Goal: Transaction & Acquisition: Download file/media

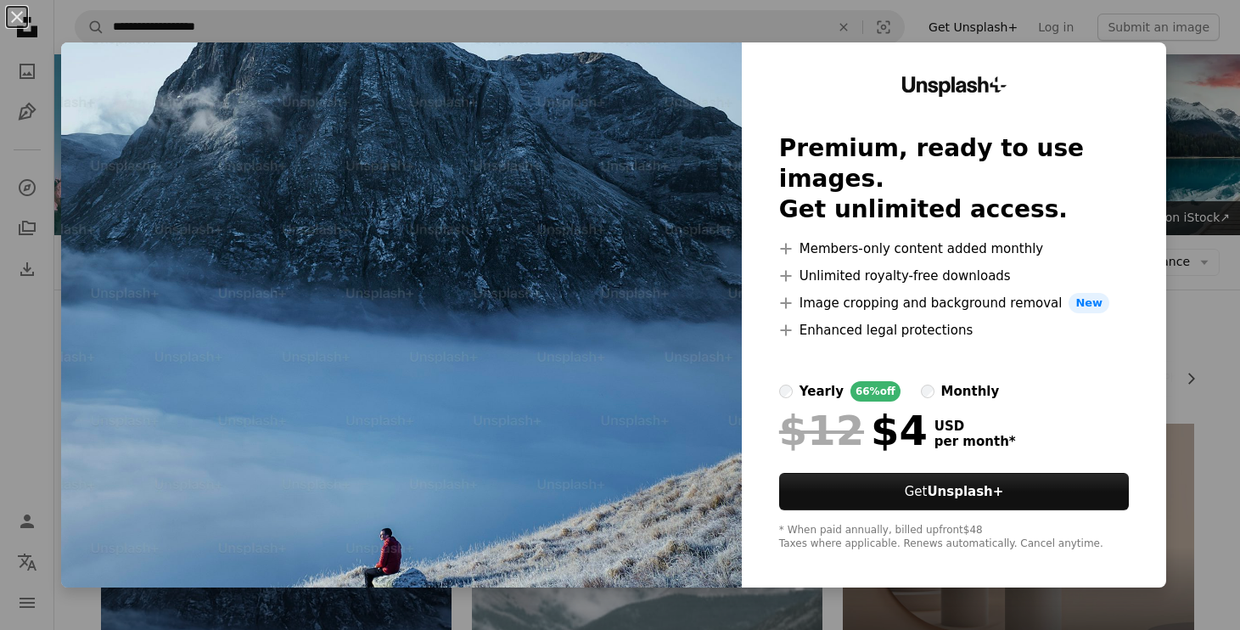
scroll to position [311, 0]
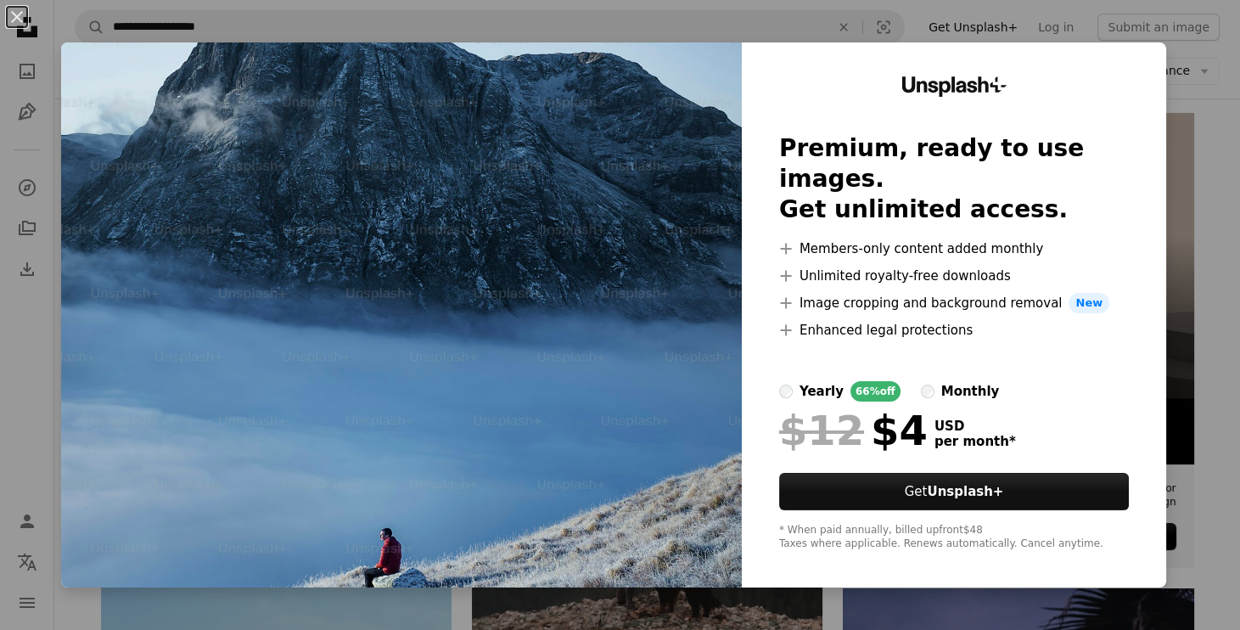
click at [1204, 59] on div "An X shape Unsplash+ Premium, ready to use images. Get unlimited access. A plus…" at bounding box center [620, 315] width 1240 height 630
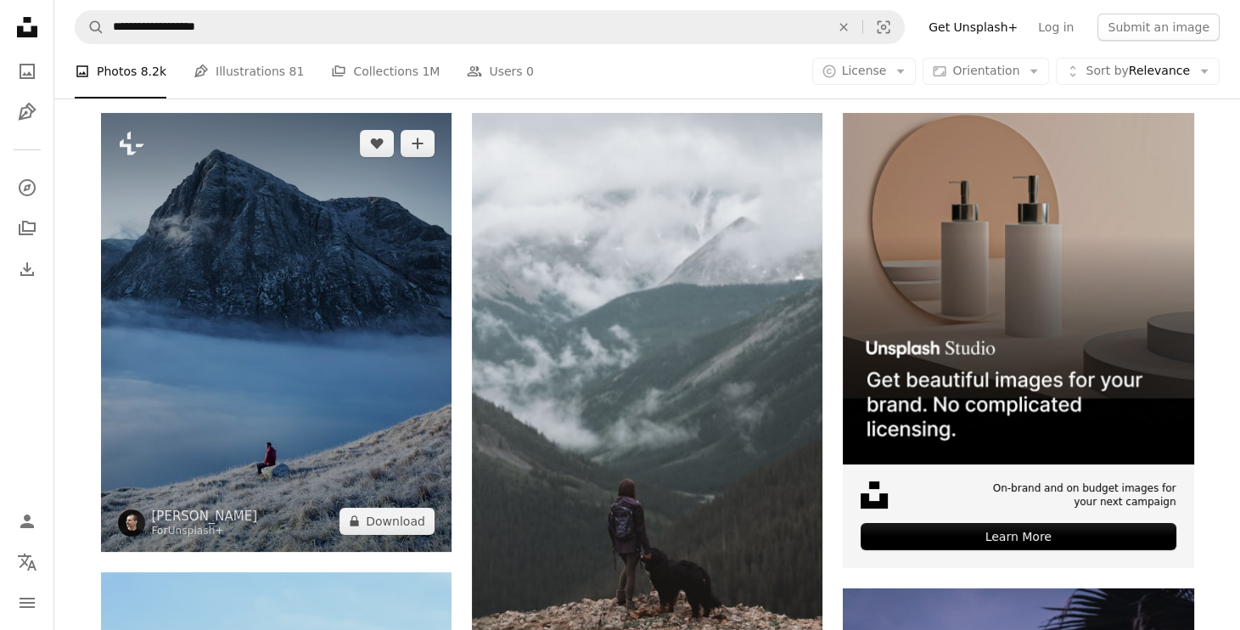
click at [321, 340] on img at bounding box center [276, 332] width 351 height 439
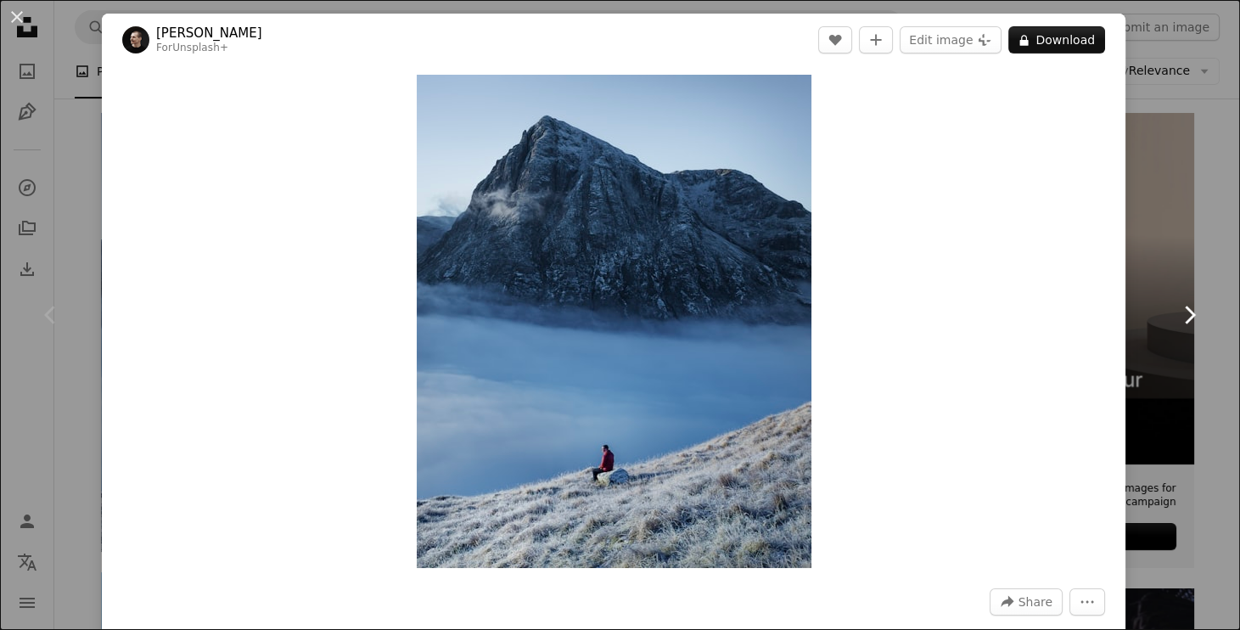
click at [1182, 233] on link "Chevron right" at bounding box center [1189, 314] width 102 height 163
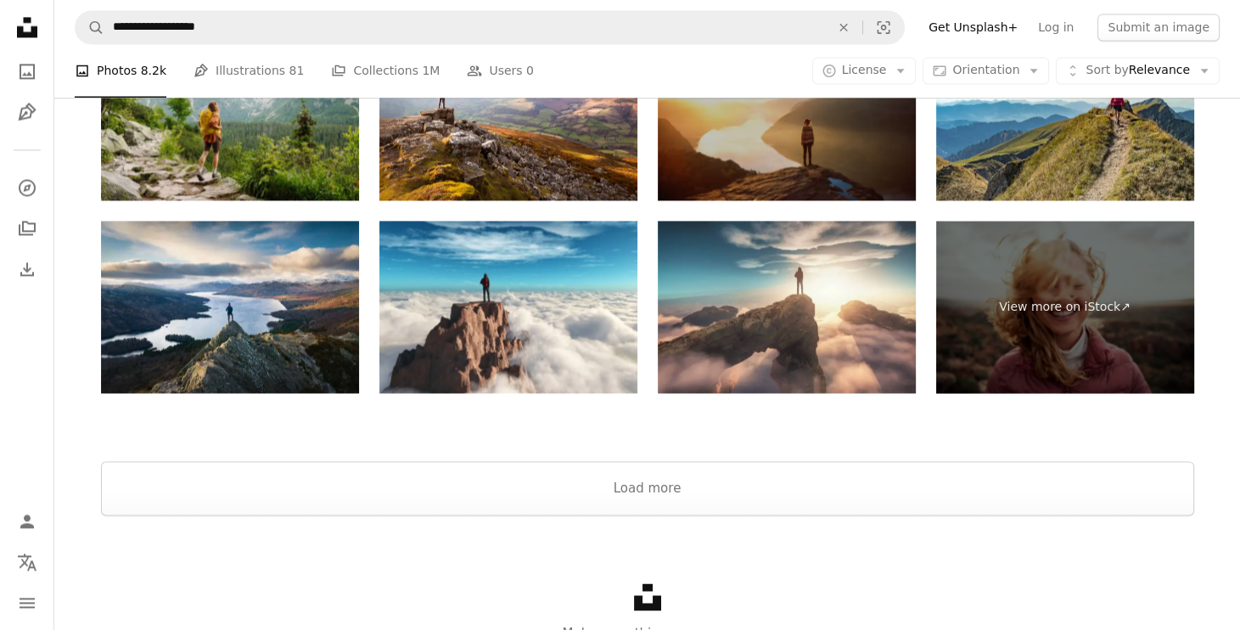
scroll to position [3678, 0]
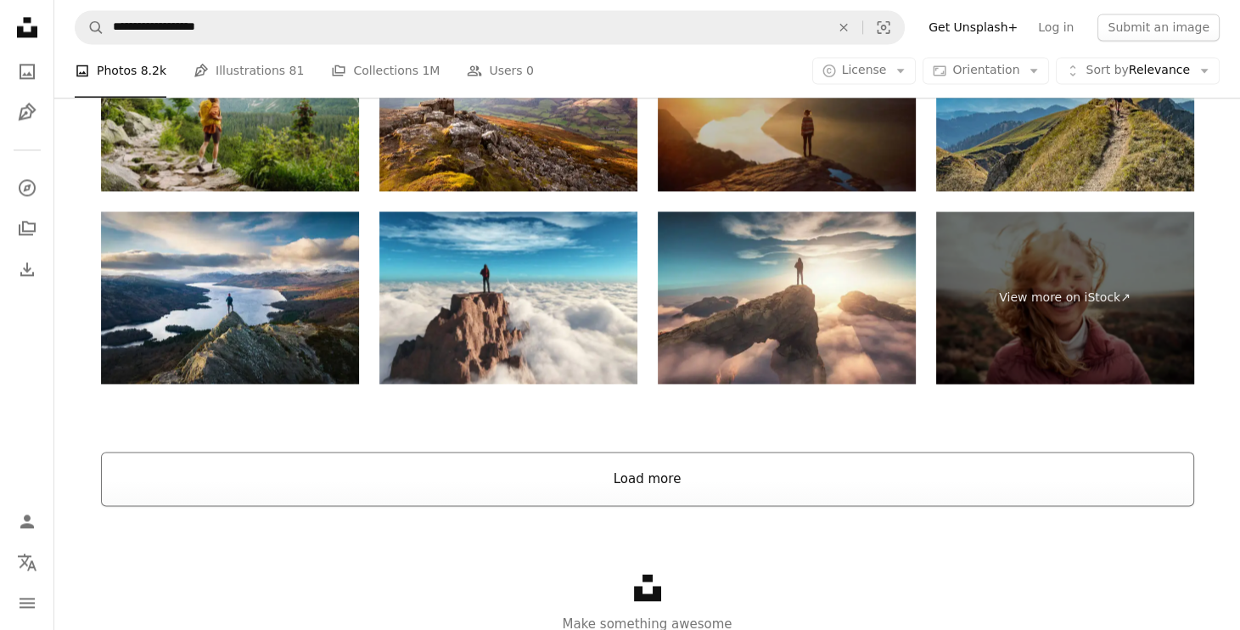
click at [835, 468] on button "Load more" at bounding box center [647, 479] width 1093 height 54
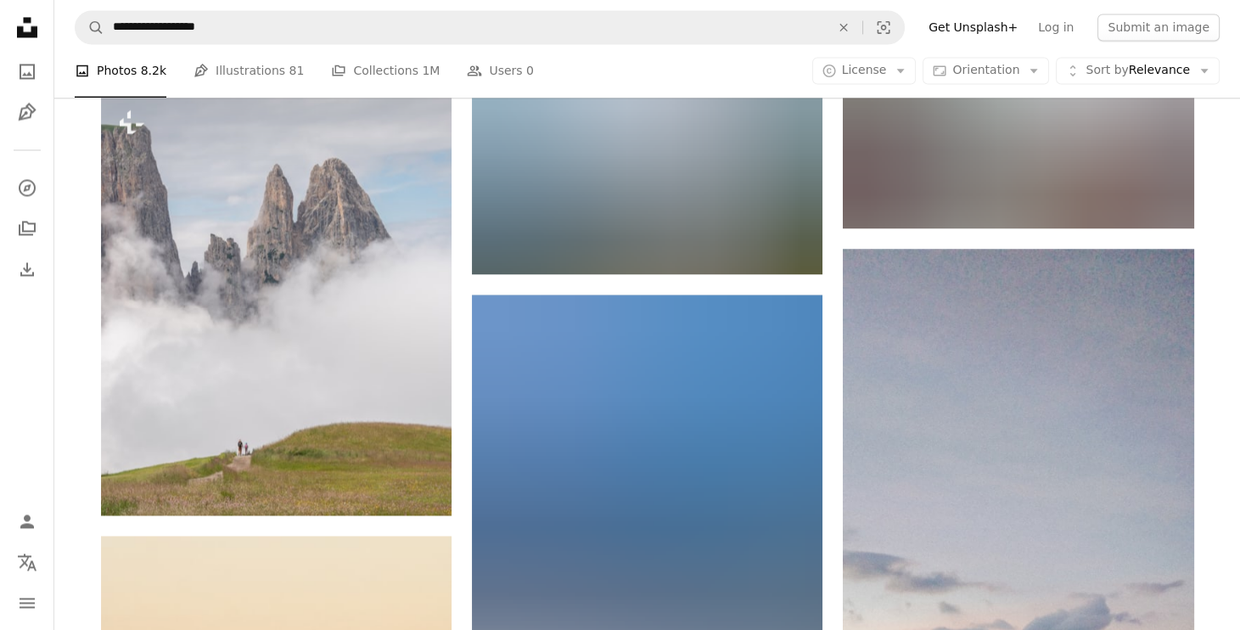
scroll to position [4111, 0]
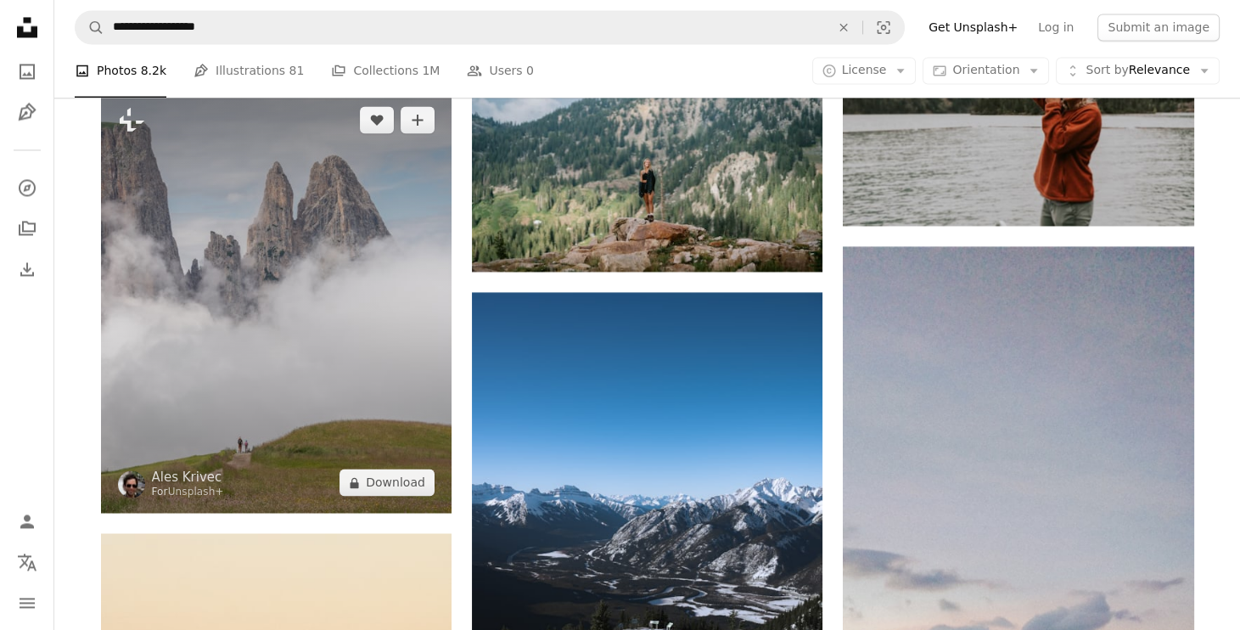
click at [204, 390] on img at bounding box center [276, 301] width 351 height 424
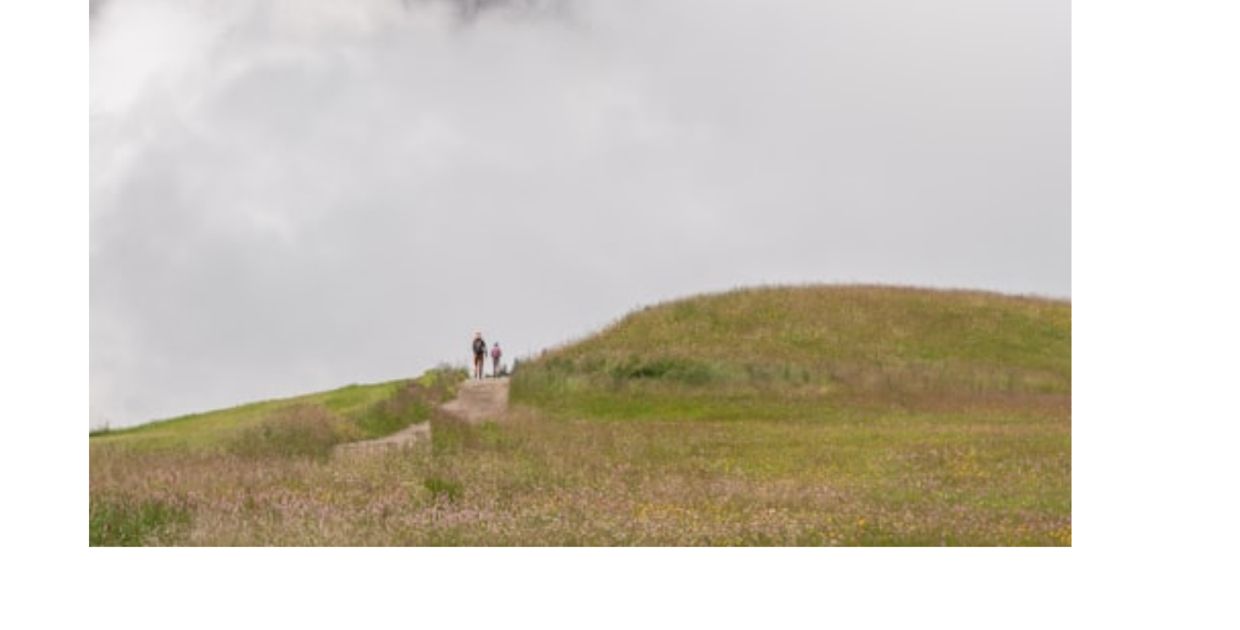
scroll to position [4028, 0]
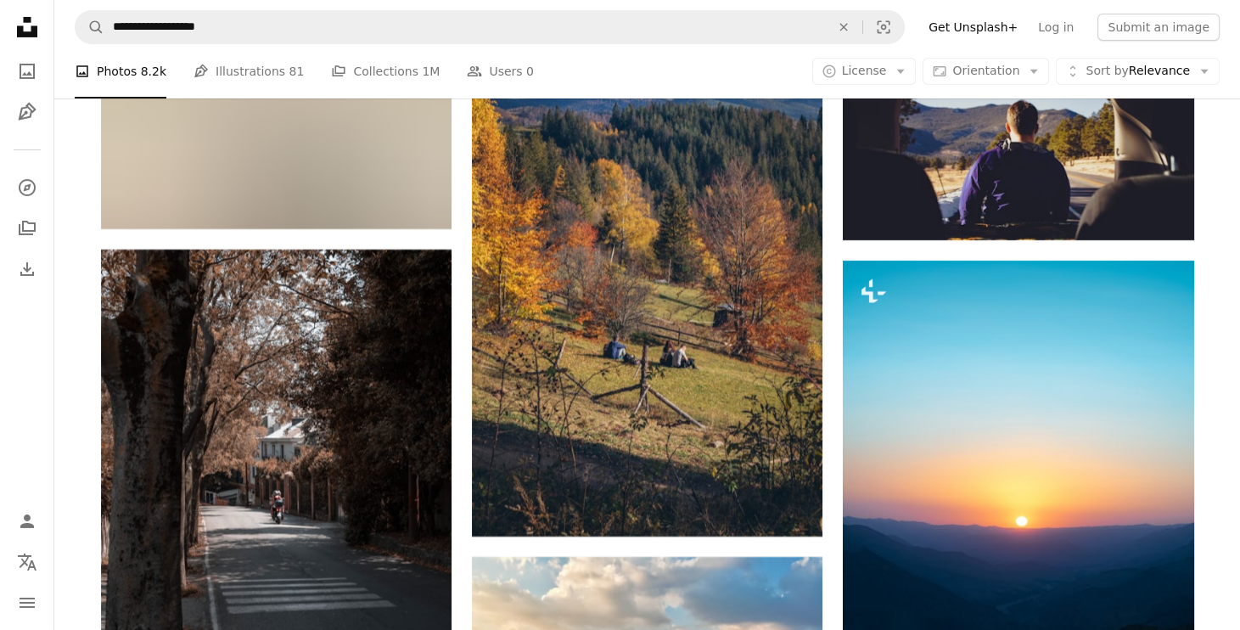
scroll to position [8958, 0]
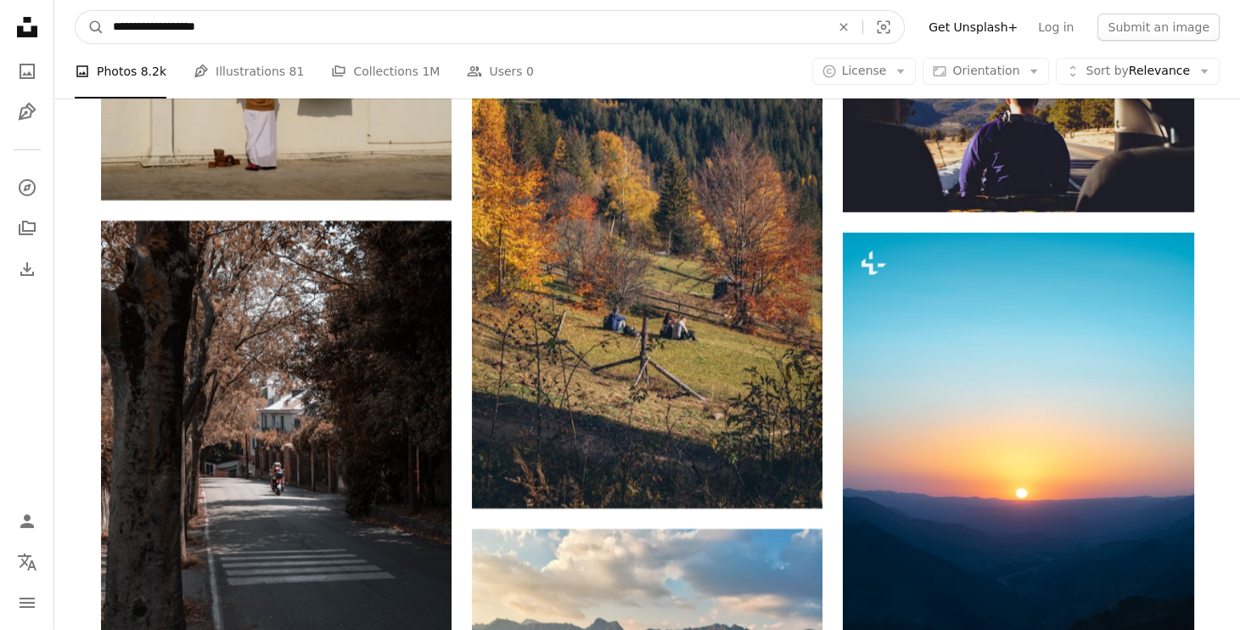
click at [554, 26] on input "**********" at bounding box center [464, 27] width 721 height 32
paste input "****"
type input "**********"
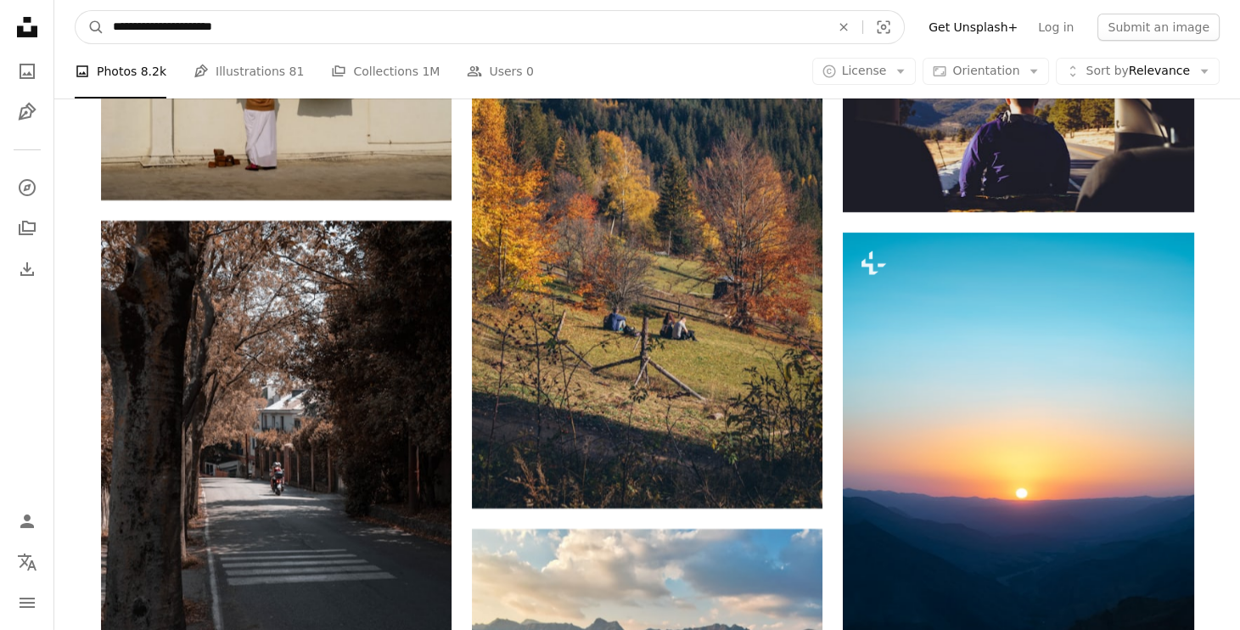
click at [89, 26] on button "A magnifying glass" at bounding box center [90, 27] width 29 height 32
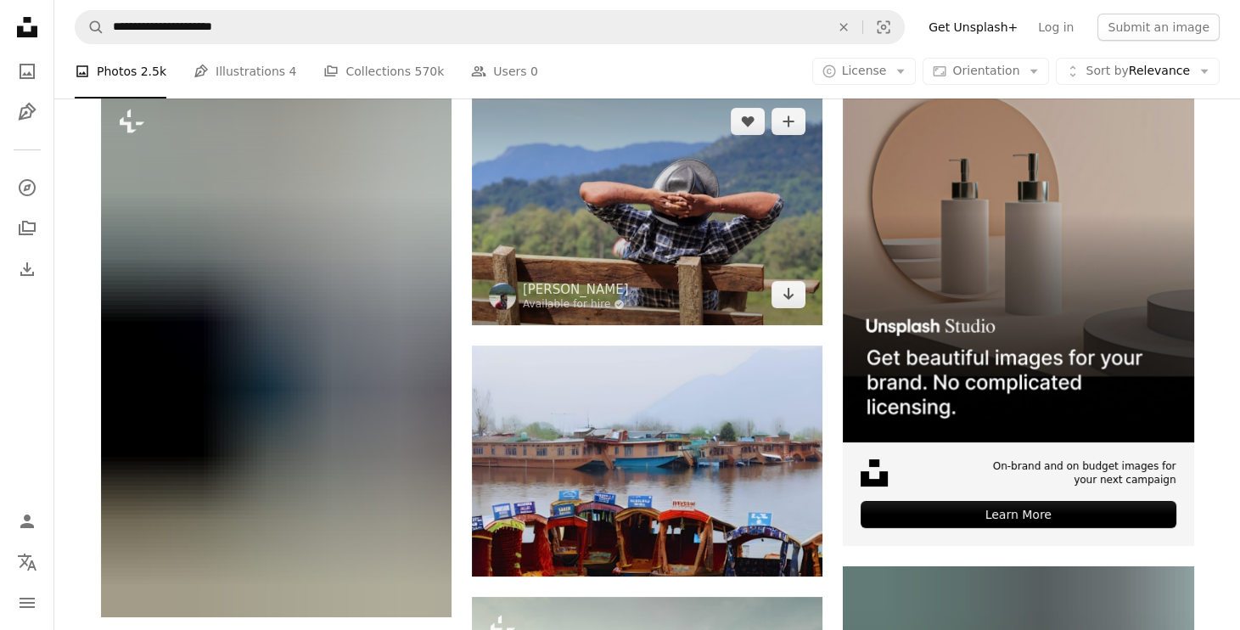
scroll to position [324, 0]
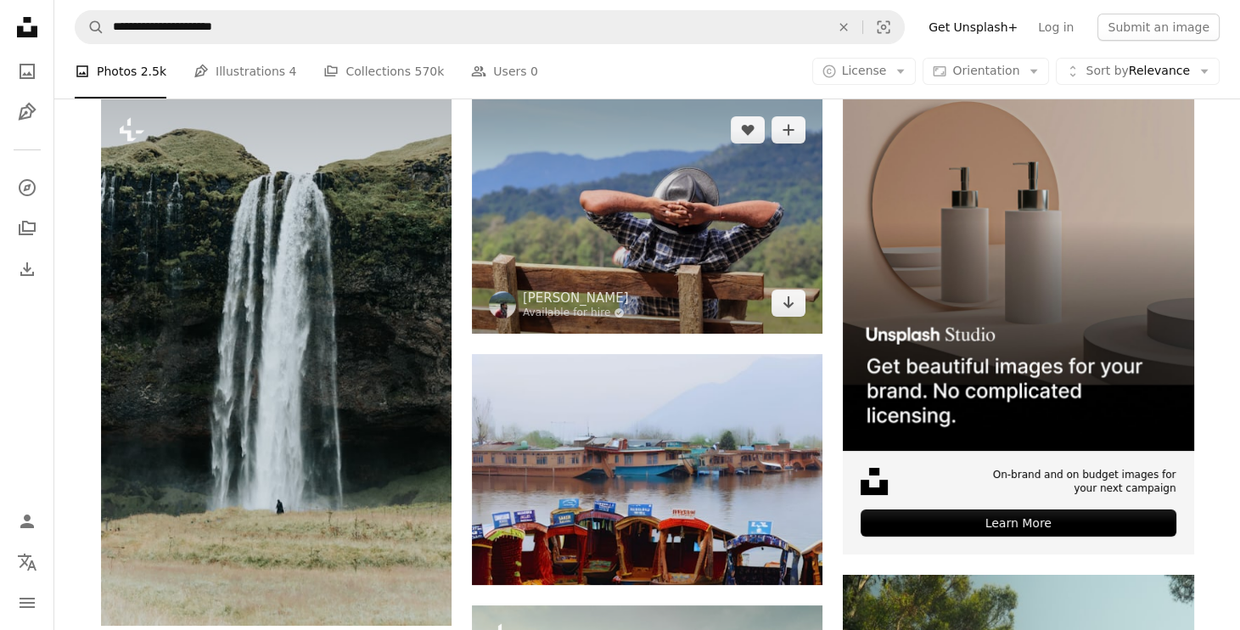
click at [721, 210] on img at bounding box center [647, 215] width 351 height 233
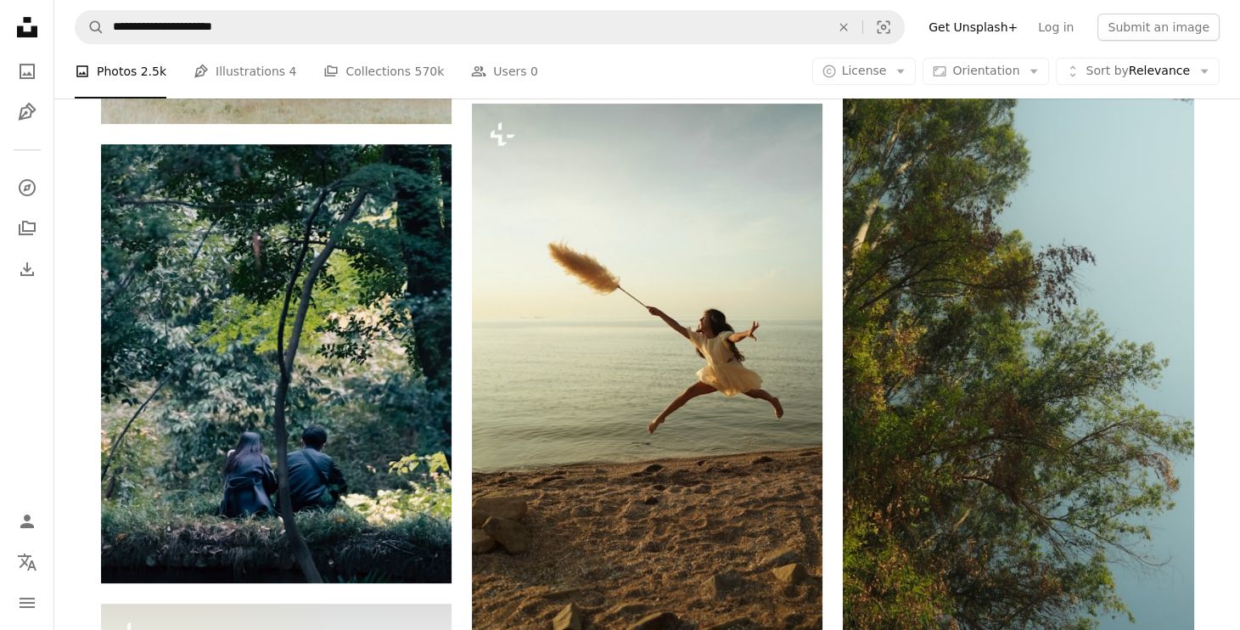
scroll to position [828, 0]
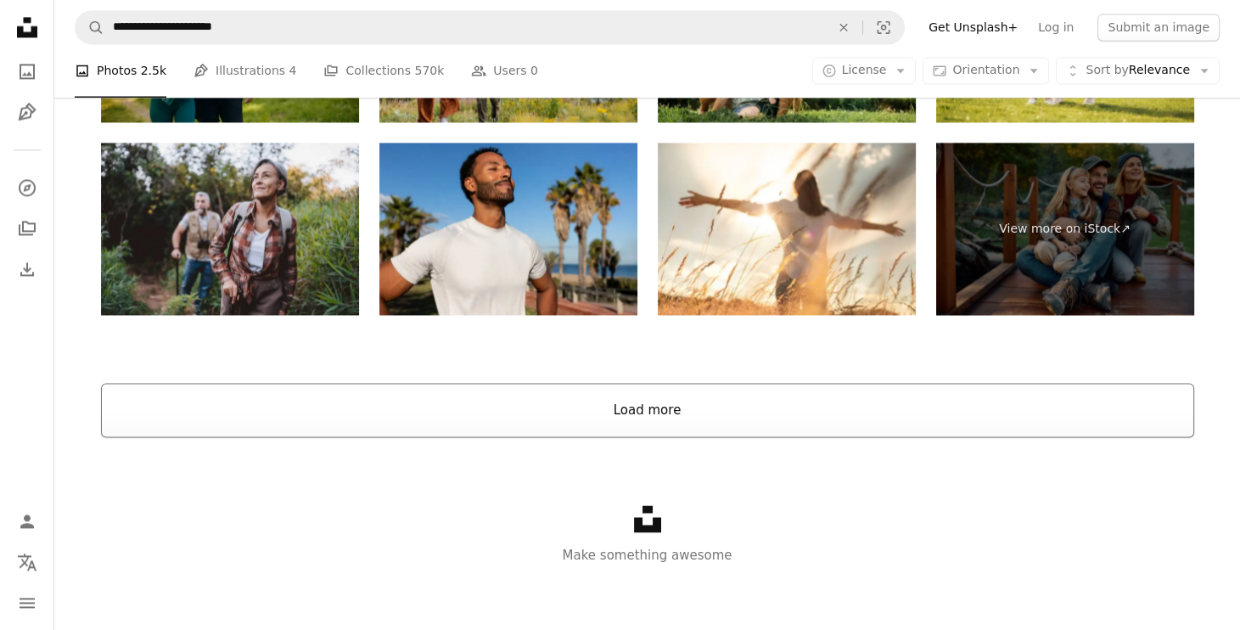
click at [643, 396] on button "Load more" at bounding box center [647, 410] width 1093 height 54
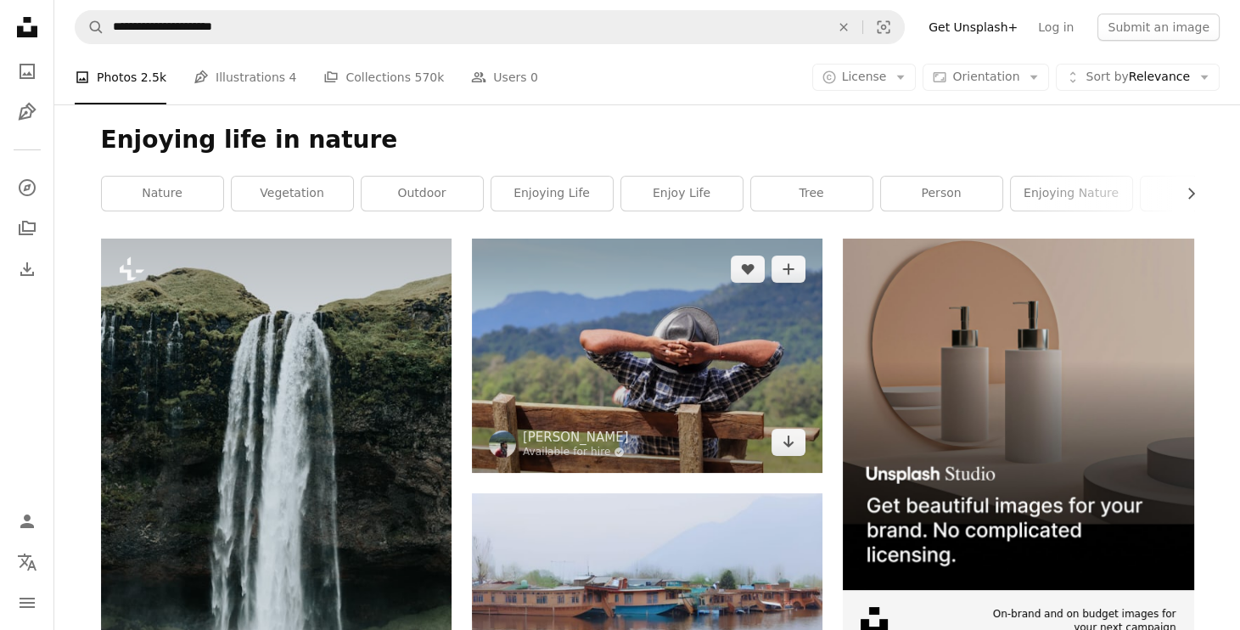
scroll to position [190, 0]
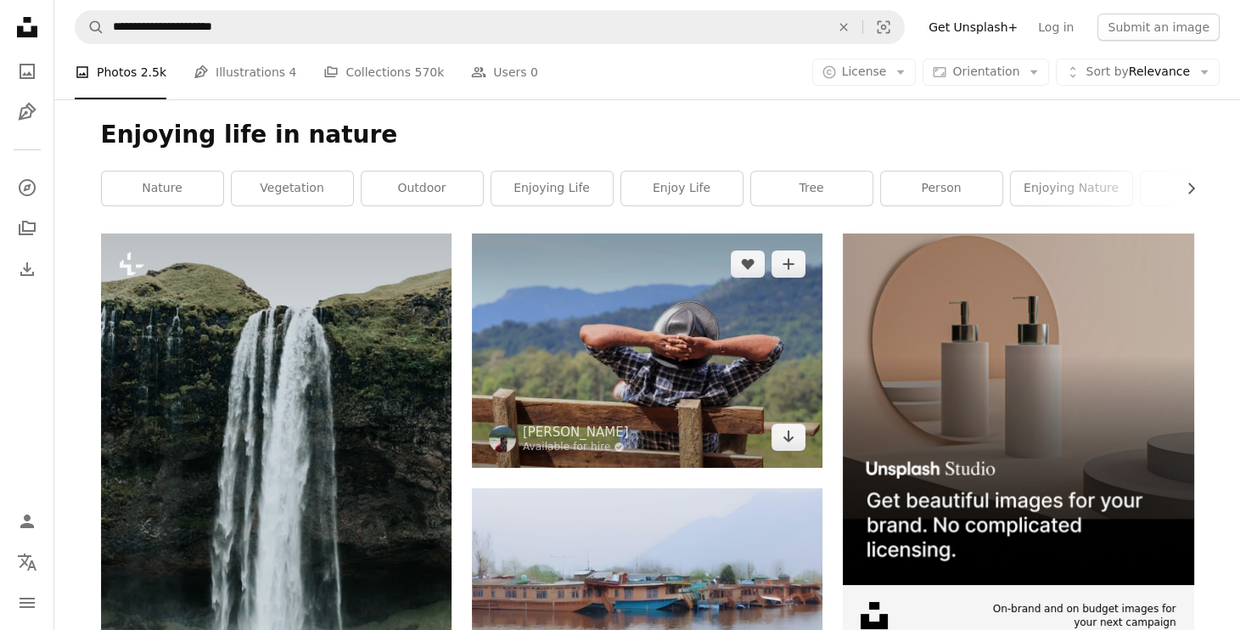
click at [646, 376] on img at bounding box center [647, 349] width 351 height 233
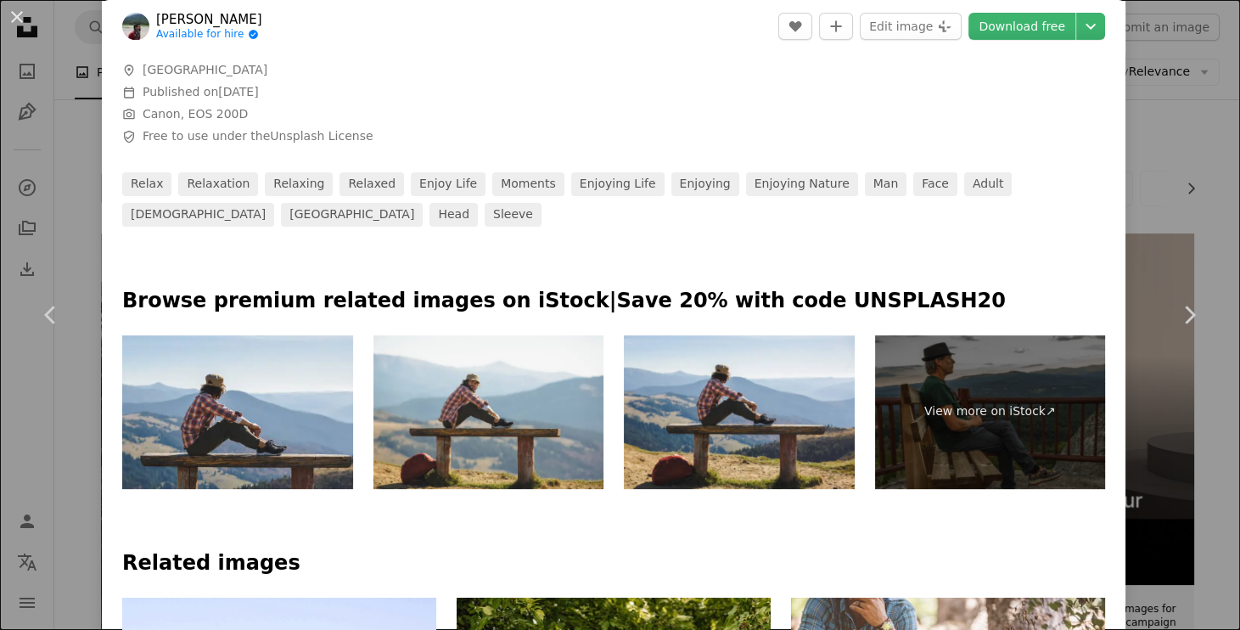
scroll to position [591, 0]
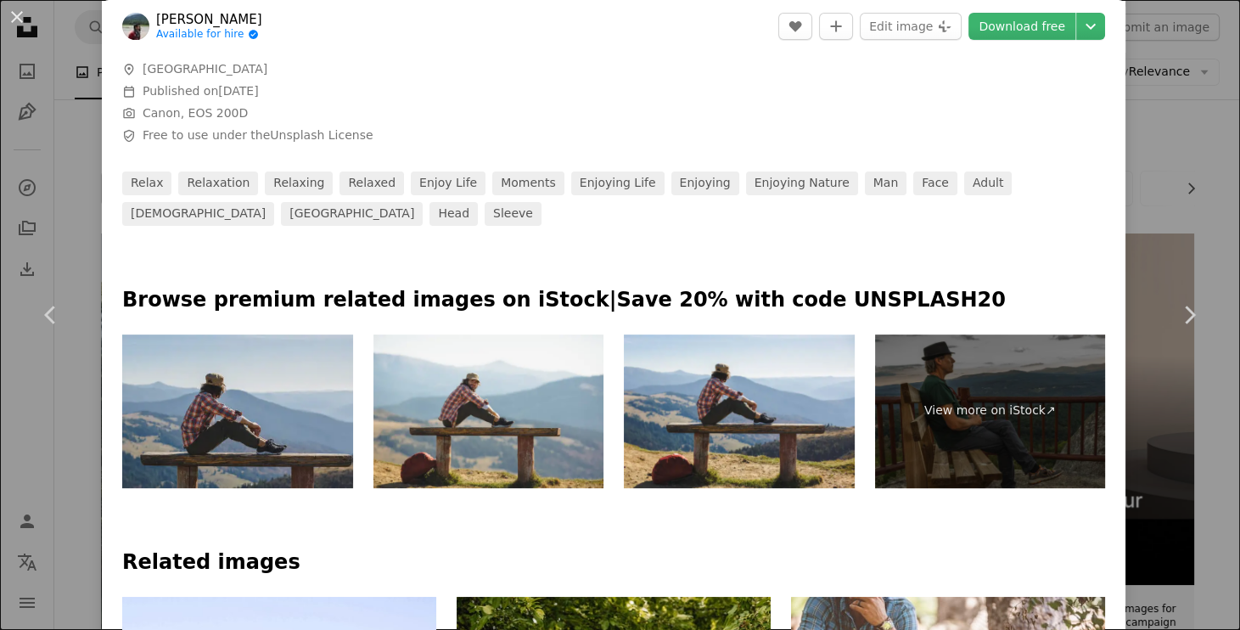
click at [227, 404] on img at bounding box center [237, 411] width 231 height 154
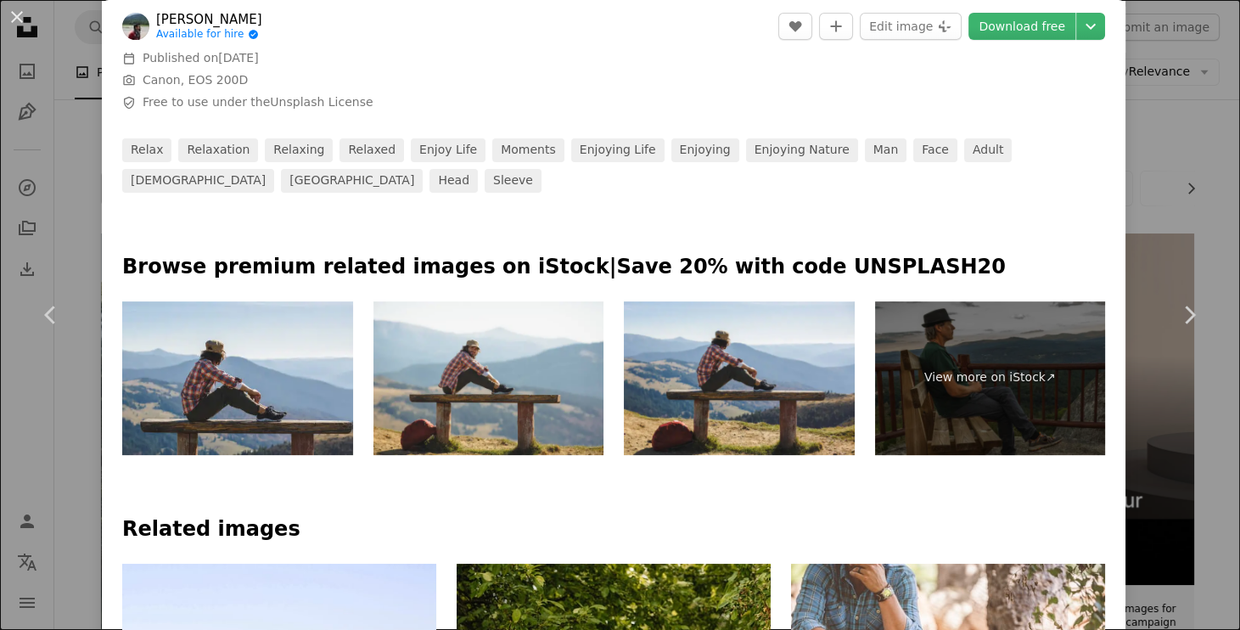
scroll to position [626, 0]
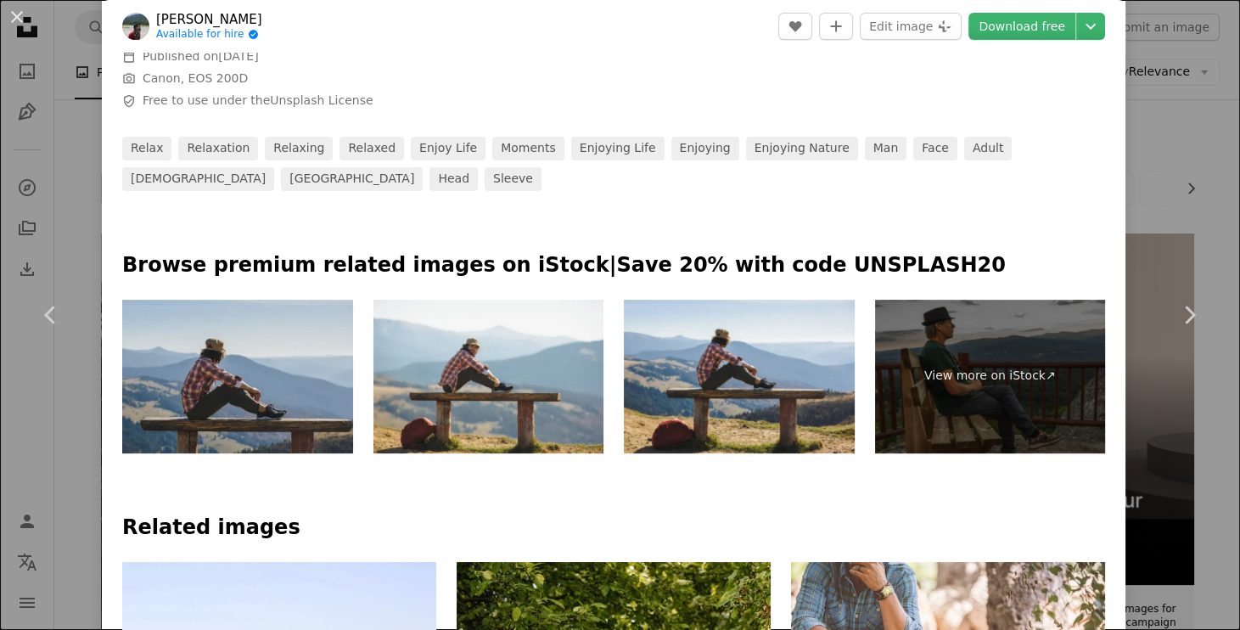
click at [199, 396] on img at bounding box center [237, 377] width 231 height 154
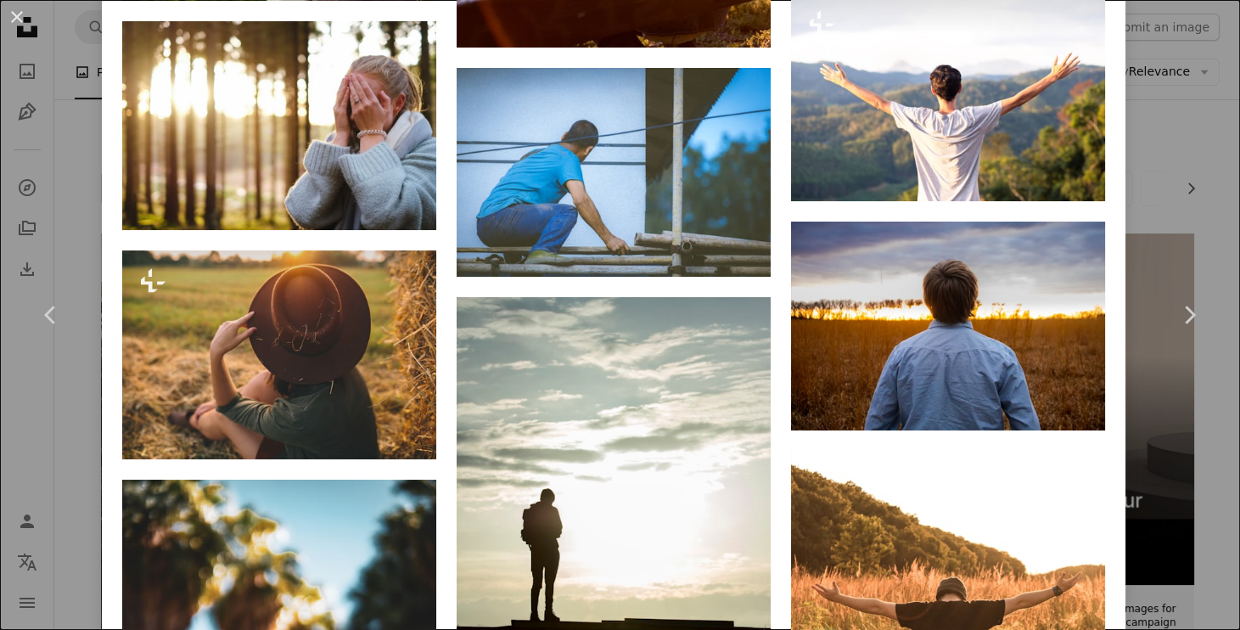
scroll to position [2365, 0]
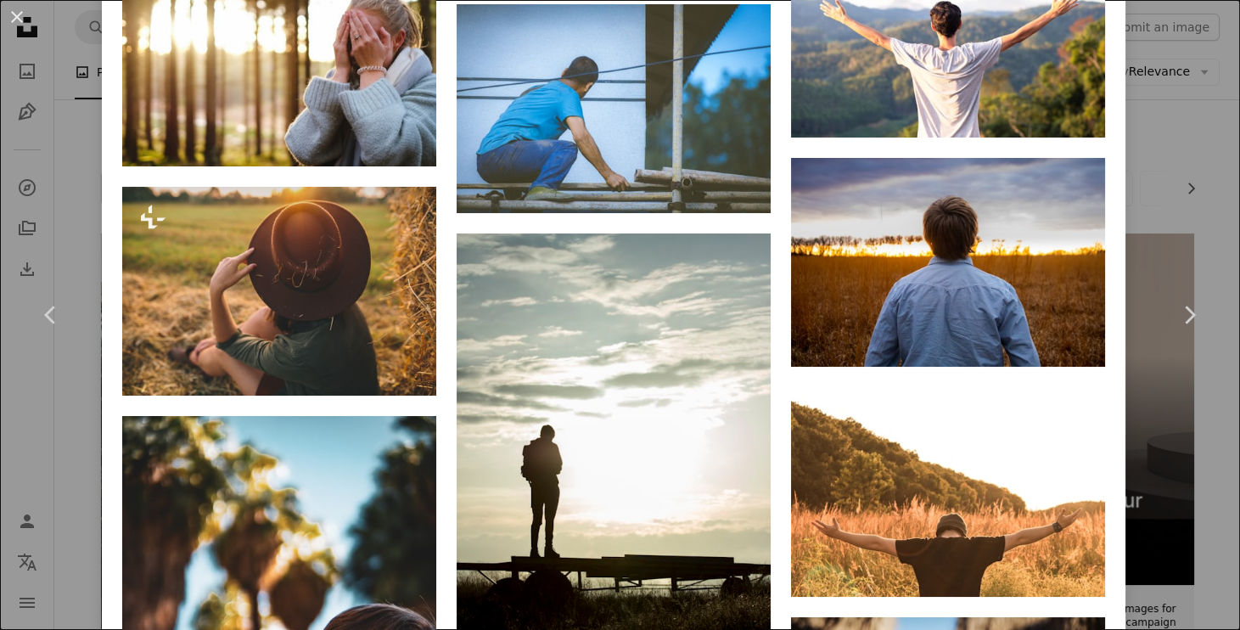
click at [1197, 216] on div "An X shape Chevron left Chevron right [PERSON_NAME] Available for hire A checkm…" at bounding box center [620, 315] width 1240 height 630
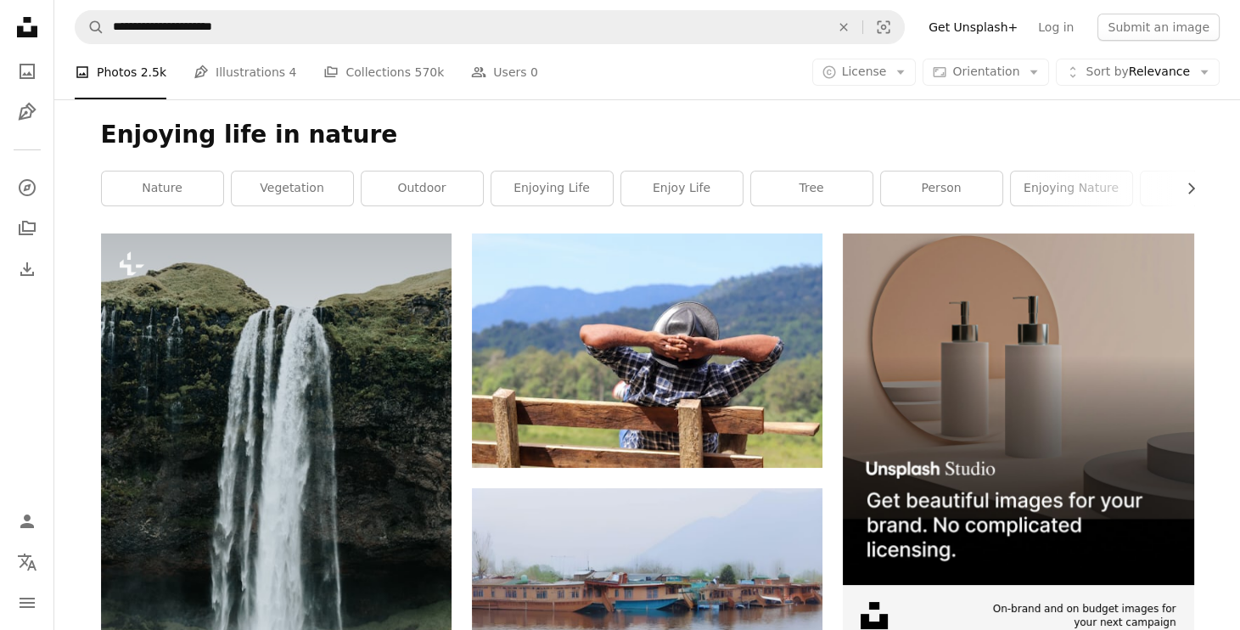
click at [1197, 216] on div "Enjoying life in nature Chevron right nature vegetation outdoor enjoying life e…" at bounding box center [648, 166] width 1134 height 134
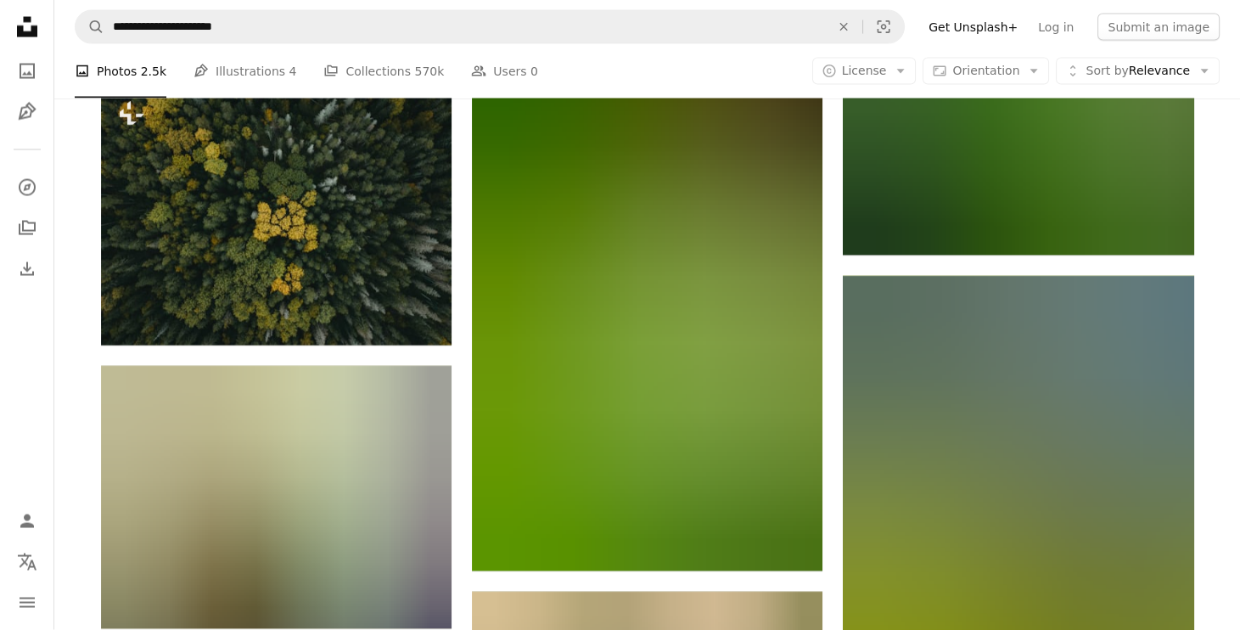
scroll to position [24044, 0]
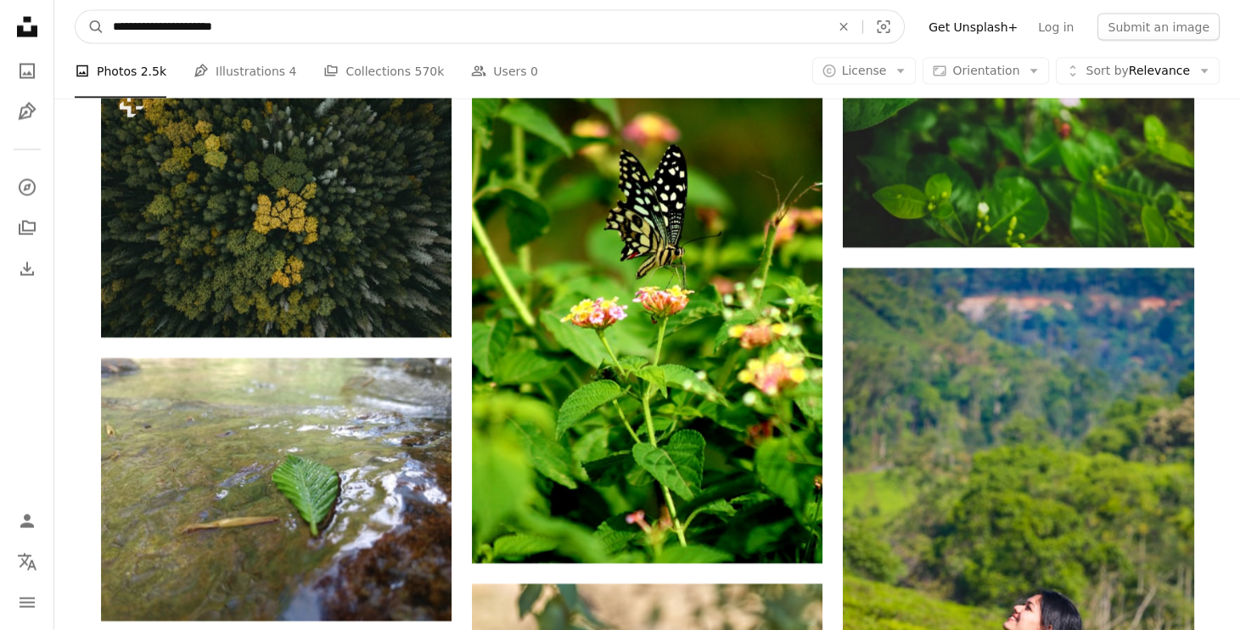
click at [565, 28] on input "**********" at bounding box center [464, 27] width 721 height 32
type input "*"
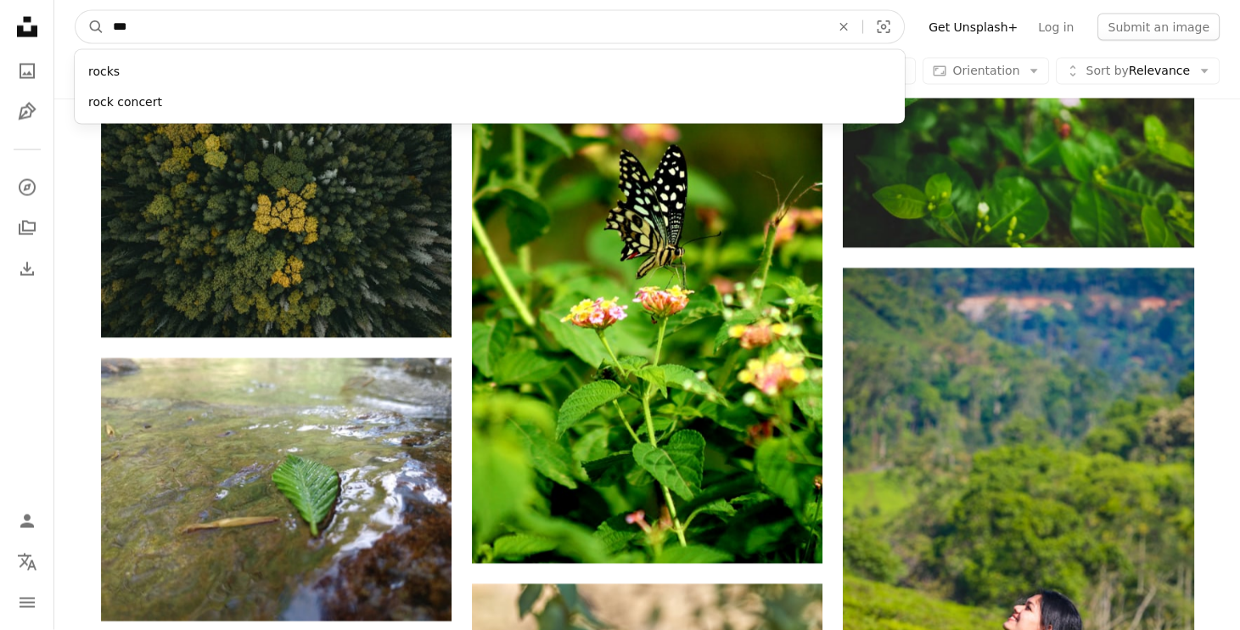
type input "****"
click at [89, 26] on button "A magnifying glass" at bounding box center [90, 27] width 29 height 32
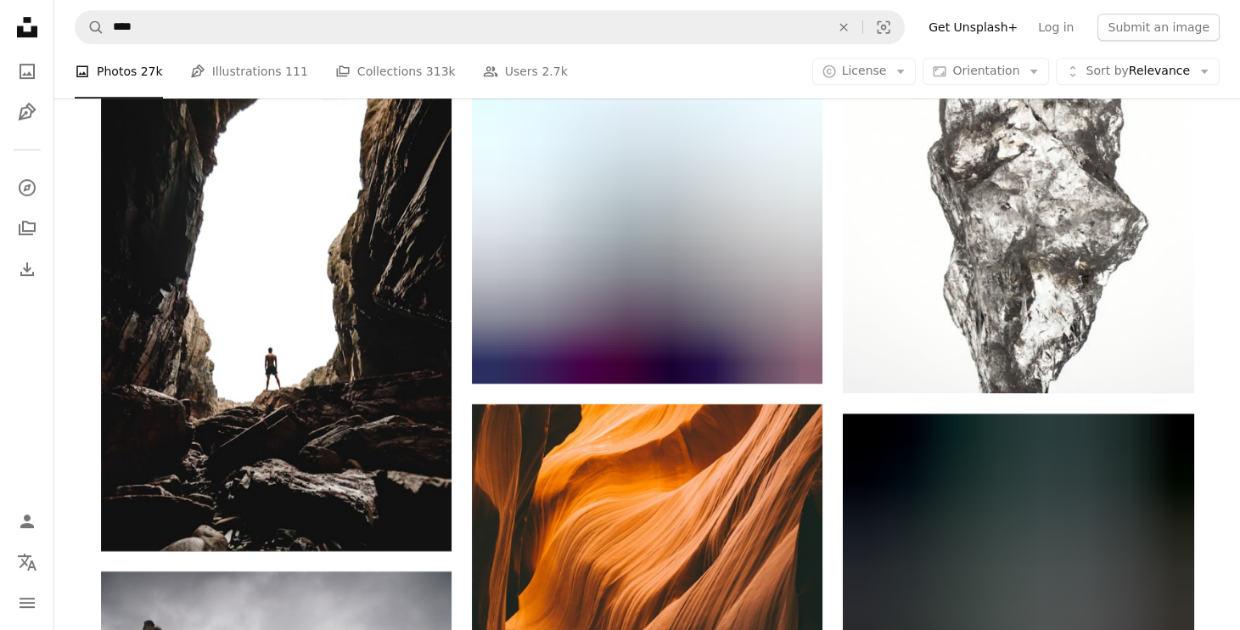
scroll to position [10855, 0]
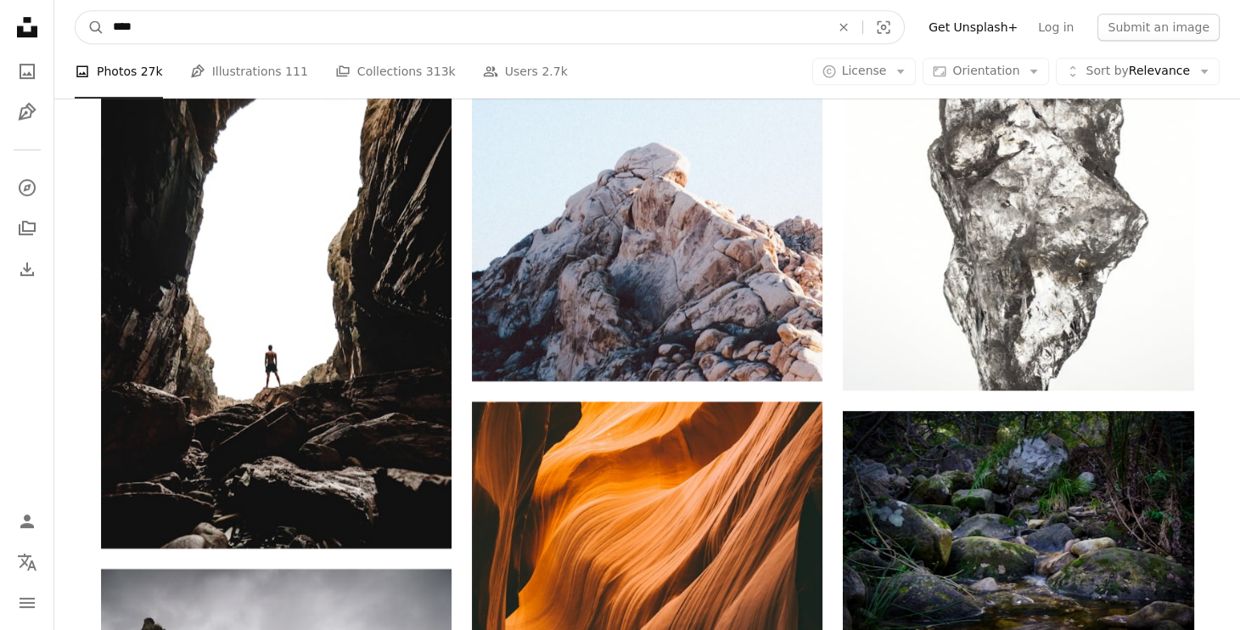
click at [724, 30] on input "****" at bounding box center [464, 27] width 721 height 32
type input "******"
click at [89, 26] on button "A magnifying glass" at bounding box center [90, 27] width 29 height 32
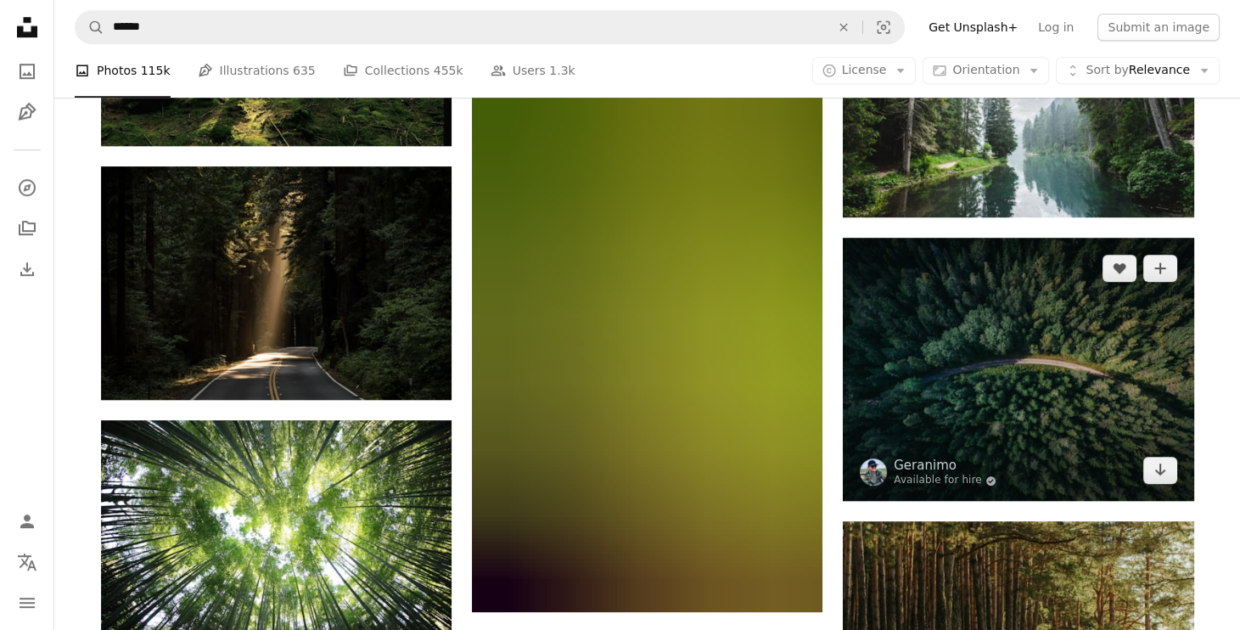
scroll to position [1890, 0]
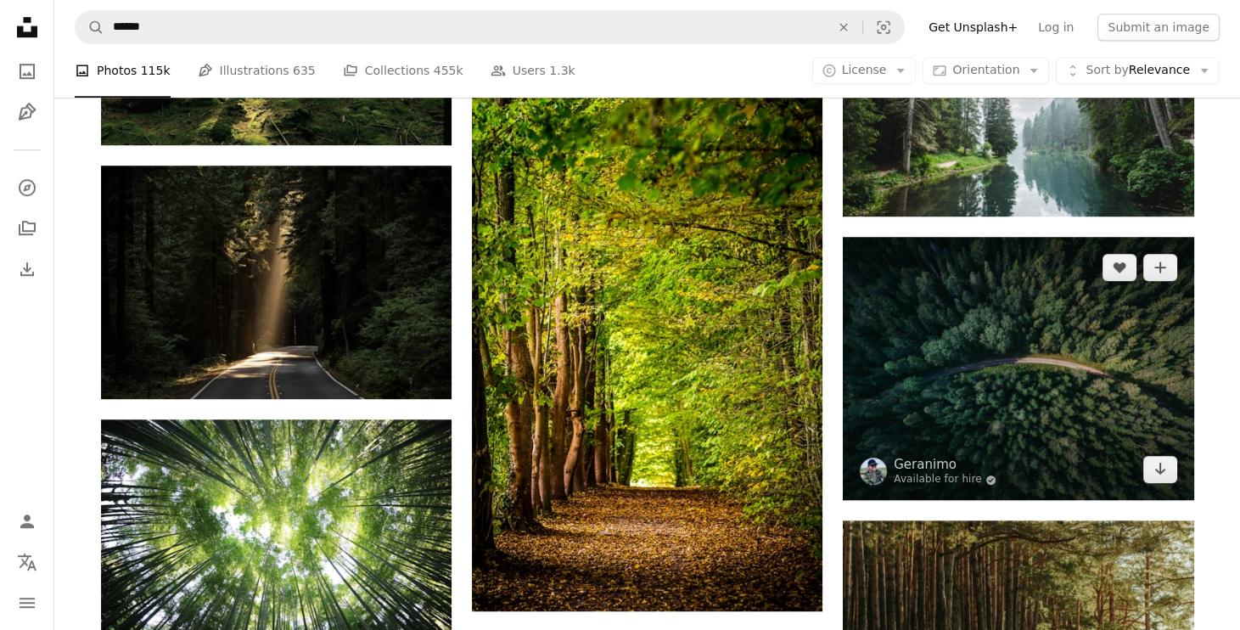
click at [1079, 393] on img at bounding box center [1018, 368] width 351 height 263
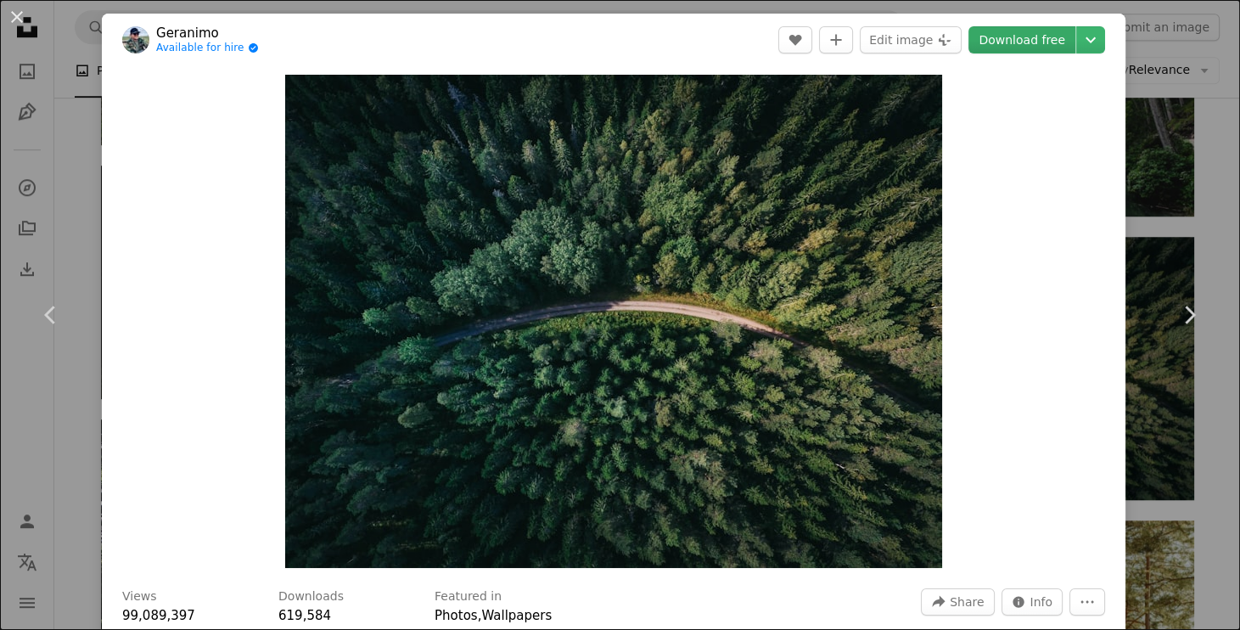
click at [1027, 36] on link "Download free" at bounding box center [1022, 39] width 107 height 27
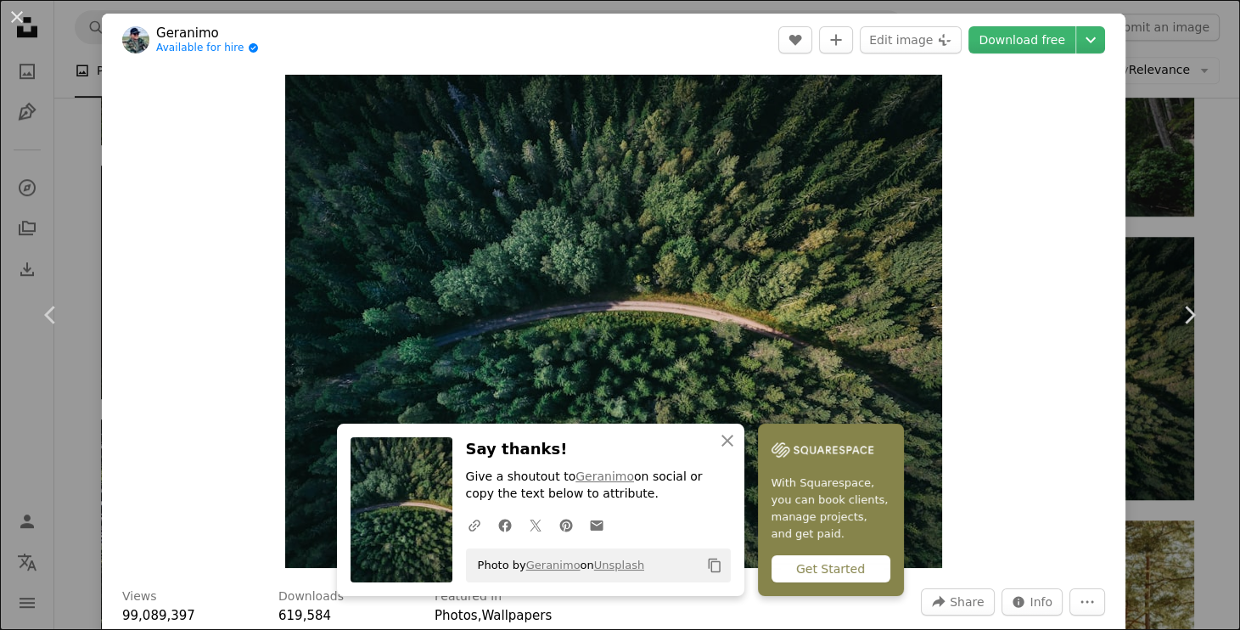
click at [1194, 166] on div "An X shape Chevron left Chevron right An X shape Close Say thanks! Give a shout…" at bounding box center [620, 315] width 1240 height 630
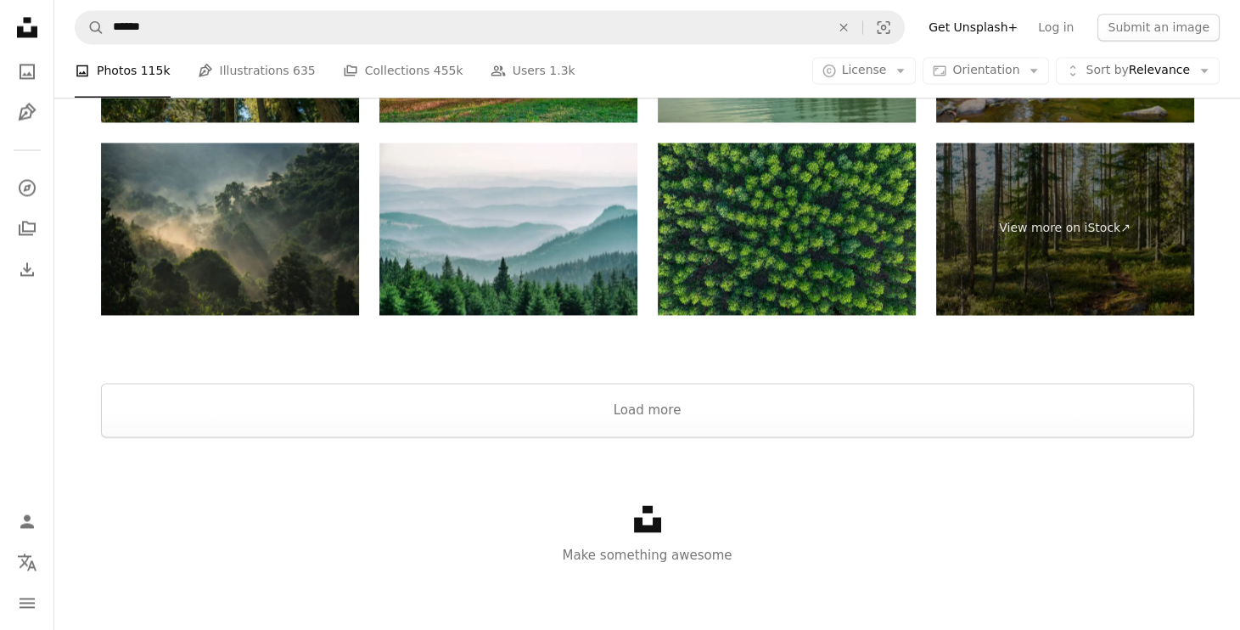
scroll to position [3932, 0]
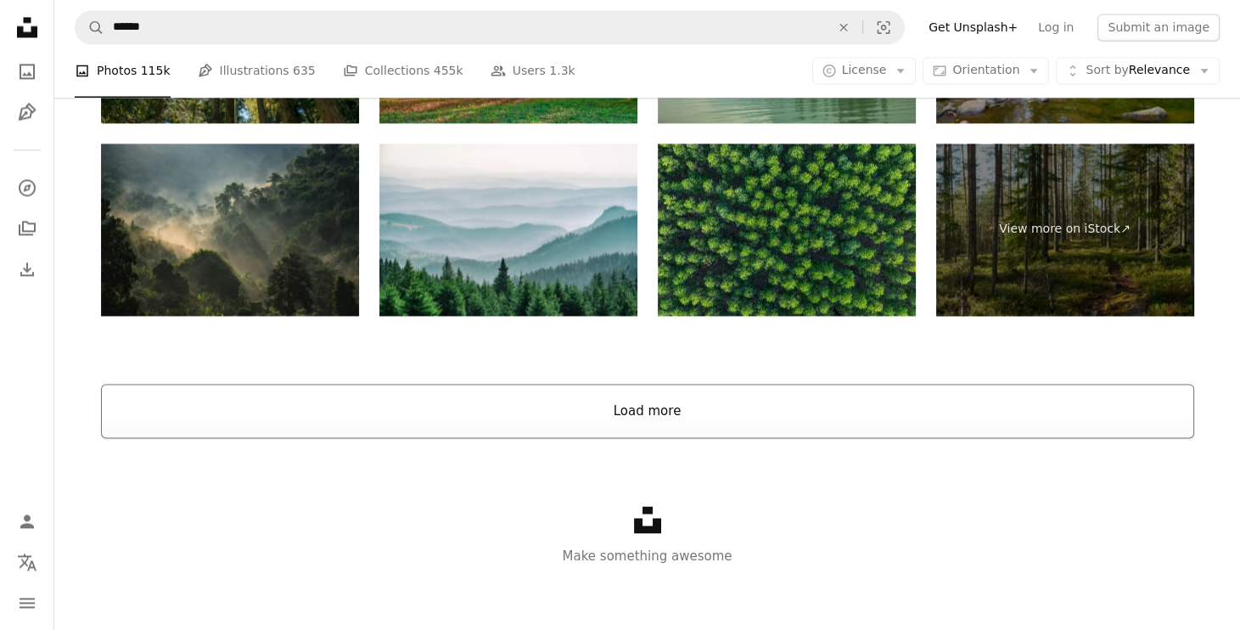
click at [910, 423] on button "Load more" at bounding box center [647, 411] width 1093 height 54
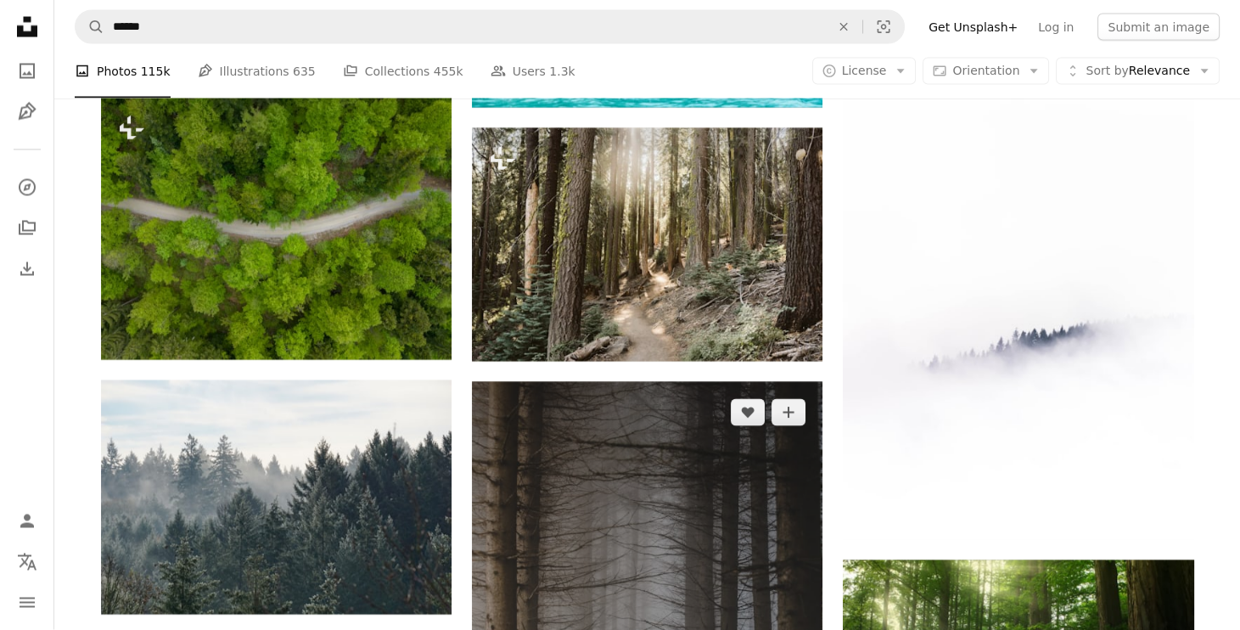
scroll to position [14278, 0]
